Goal: Find specific page/section: Find specific page/section

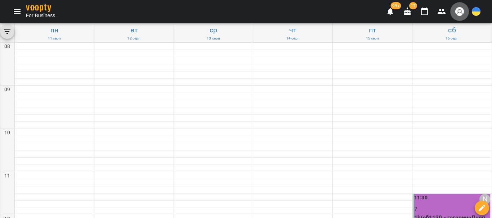
click at [451, 9] on button "button" at bounding box center [459, 11] width 19 height 19
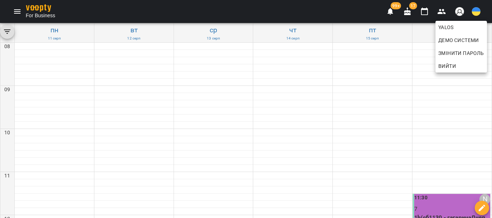
click at [317, 116] on div at bounding box center [246, 109] width 492 height 218
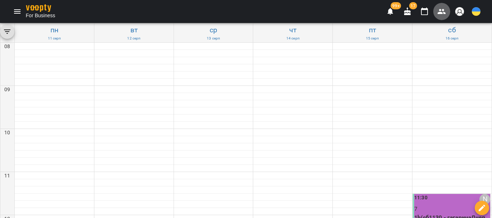
click at [439, 11] on icon "button" at bounding box center [441, 11] width 9 height 9
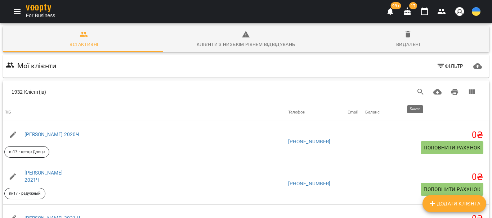
drag, startPoint x: 414, startPoint y: 89, endPoint x: 93, endPoint y: 71, distance: 322.3
click at [417, 89] on icon "Search" at bounding box center [420, 92] width 6 height 6
click at [30, 90] on input "Search" at bounding box center [108, 90] width 171 height 12
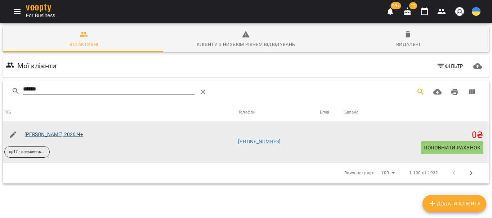
type input "******"
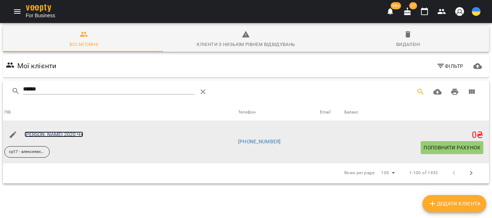
click at [55, 132] on link "[PERSON_NAME] 2020 Ч+" at bounding box center [53, 135] width 59 height 6
